Goal: Check status: Check status

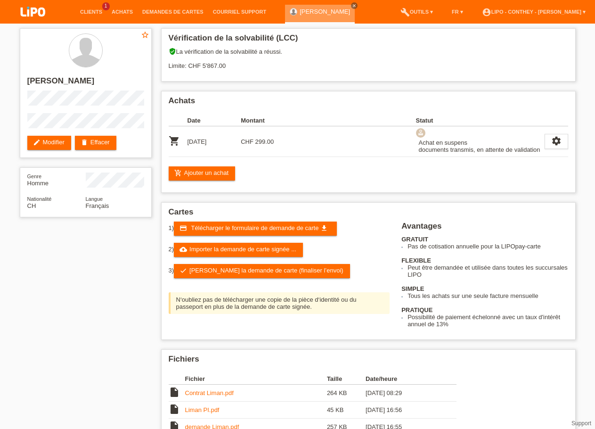
click at [314, 12] on link "[PERSON_NAME]" at bounding box center [325, 11] width 50 height 7
click at [306, 11] on link "[PERSON_NAME]" at bounding box center [325, 11] width 50 height 7
click at [584, 11] on link "account_circle LIPO - Conthey - Martin Daniel ▾" at bounding box center [533, 12] width 113 height 6
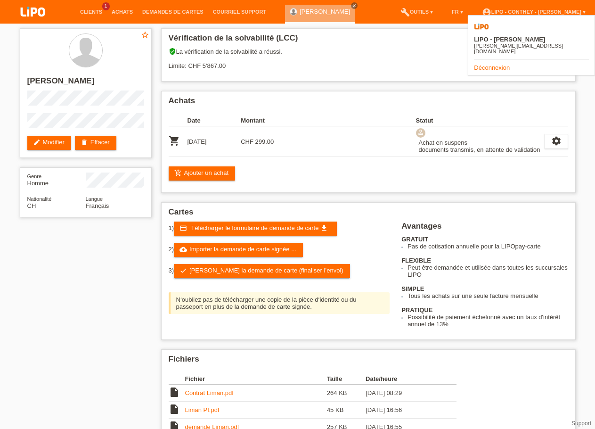
click at [503, 64] on link "Déconnexion" at bounding box center [492, 67] width 36 height 7
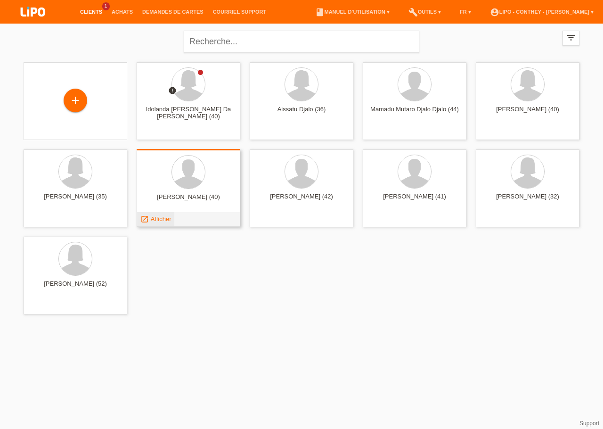
click at [153, 221] on span "Afficher" at bounding box center [161, 218] width 21 height 7
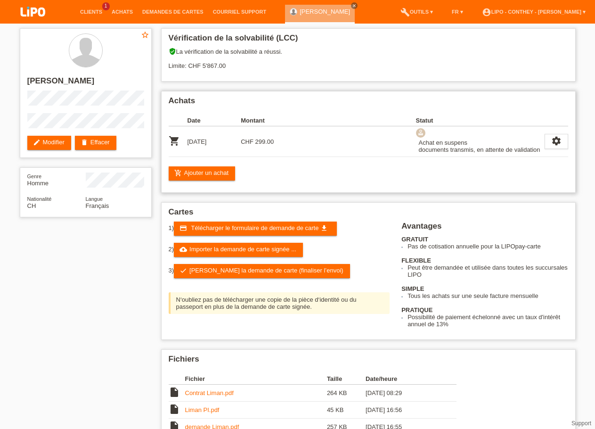
drag, startPoint x: 284, startPoint y: 174, endPoint x: 166, endPoint y: 100, distance: 138.7
click at [166, 100] on div "Achats Date Montant Statut shopping_cart [DATE] CHF 299.00" at bounding box center [368, 142] width 415 height 102
click at [231, 99] on h2 "Achats" at bounding box center [369, 103] width 400 height 14
click at [583, 13] on link "account_circle LIPO - Conthey - Martin Daniel ▾" at bounding box center [533, 12] width 113 height 6
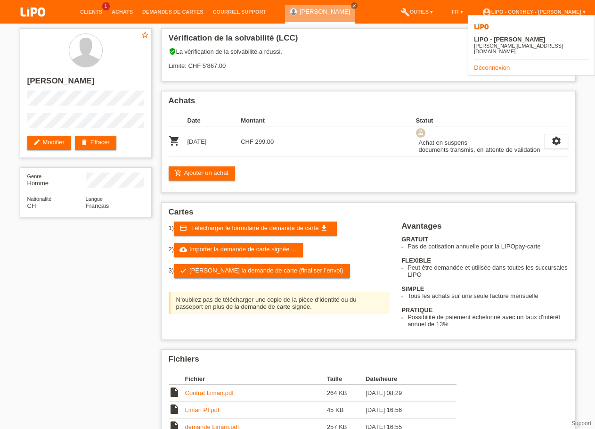
click at [494, 64] on link "Déconnexion" at bounding box center [492, 67] width 36 height 7
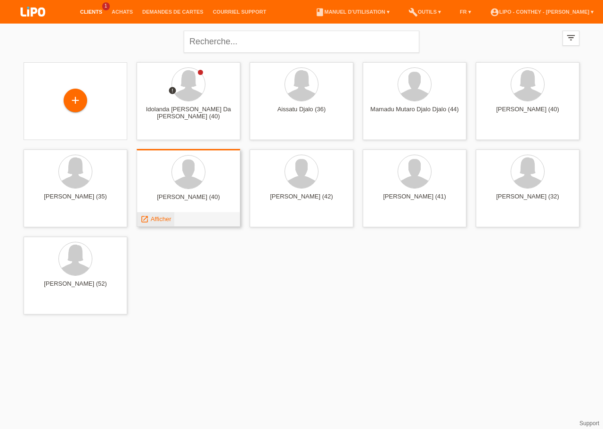
click at [159, 218] on span "Afficher" at bounding box center [161, 218] width 21 height 7
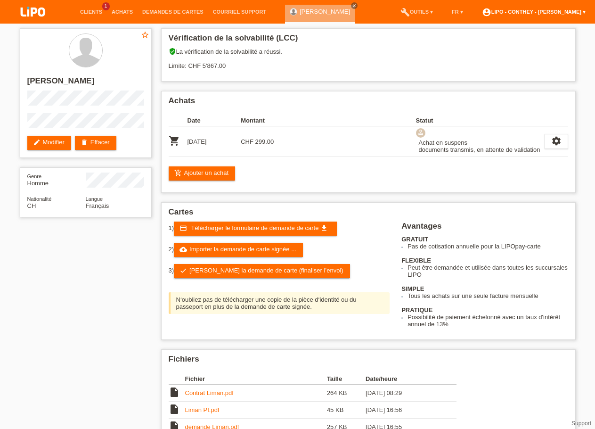
click at [585, 13] on link "account_circle LIPO - Conthey - [PERSON_NAME] ▾" at bounding box center [533, 12] width 113 height 6
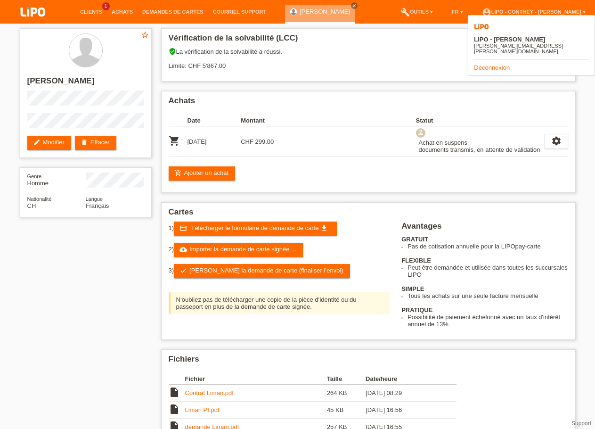
click at [502, 64] on link "Déconnexion" at bounding box center [492, 67] width 36 height 7
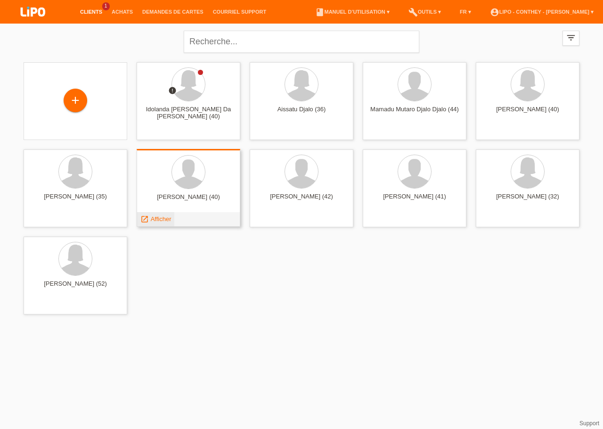
click at [155, 222] on span "Afficher" at bounding box center [161, 218] width 21 height 7
click at [158, 219] on span "Afficher" at bounding box center [161, 218] width 21 height 7
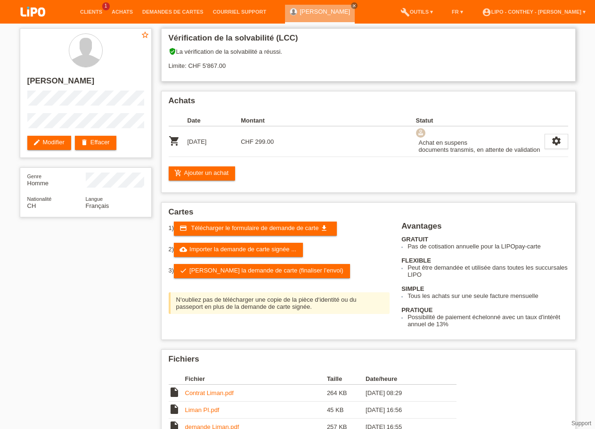
drag, startPoint x: 198, startPoint y: 49, endPoint x: 237, endPoint y: 69, distance: 44.0
click at [288, 51] on div "verified_user La vérification de la solvabilité a réussi. Limite: CHF 5'867.00" at bounding box center [369, 62] width 400 height 29
drag, startPoint x: 201, startPoint y: 62, endPoint x: 223, endPoint y: 67, distance: 22.3
click at [223, 67] on div "verified_user La vérification de la solvabilité a réussi. Limite: CHF 5'867.00" at bounding box center [369, 62] width 400 height 29
drag, startPoint x: 422, startPoint y: 144, endPoint x: 472, endPoint y: 142, distance: 50.5
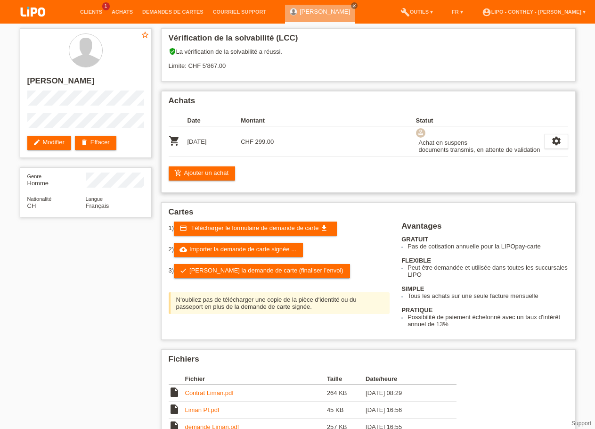
click at [472, 142] on div "Achat en suspens documents transmis, en attente de validation" at bounding box center [478, 146] width 124 height 17
drag, startPoint x: 434, startPoint y: 152, endPoint x: 532, endPoint y: 158, distance: 98.2
click at [532, 157] on td "approval Achat en suspens documents transmis, en attente de validation" at bounding box center [480, 141] width 129 height 31
click at [566, 202] on div "Vérification de la solvabilité (LCC) verified_user La vérification de la solvab…" at bounding box center [368, 314] width 424 height 580
click at [393, 192] on div "Achats Date Montant Statut shopping_cart [DATE] CHF 299.00" at bounding box center [368, 142] width 415 height 102
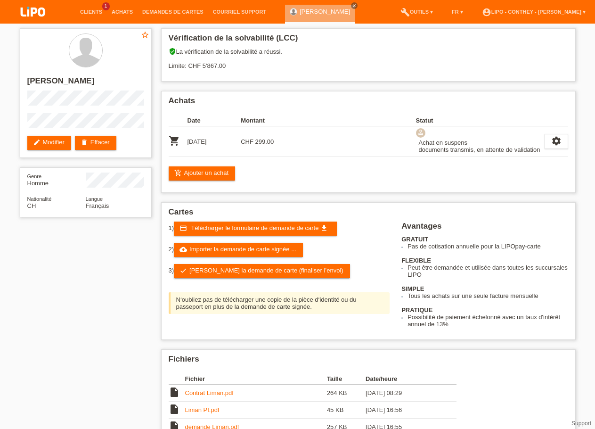
click at [15, 335] on div "star_border [PERSON_NAME] edit Modifier delete Effacer Genre Homme Nationalité …" at bounding box center [297, 314] width 595 height 580
